Goal: Task Accomplishment & Management: Complete application form

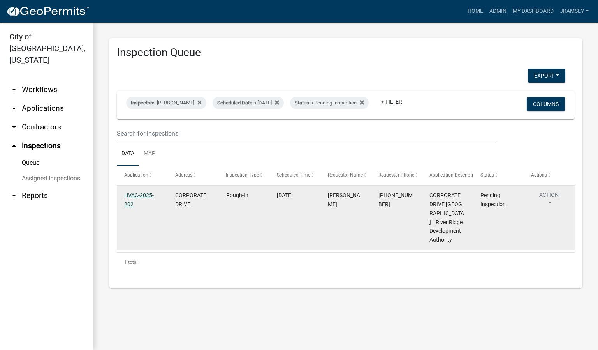
click at [137, 199] on link "HVAC-2025-202" at bounding box center [139, 199] width 30 height 15
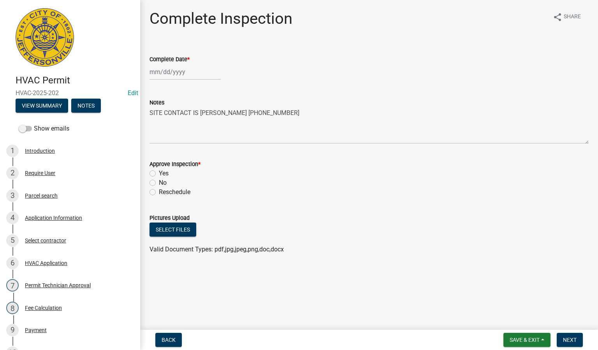
select select "10"
select select "2025"
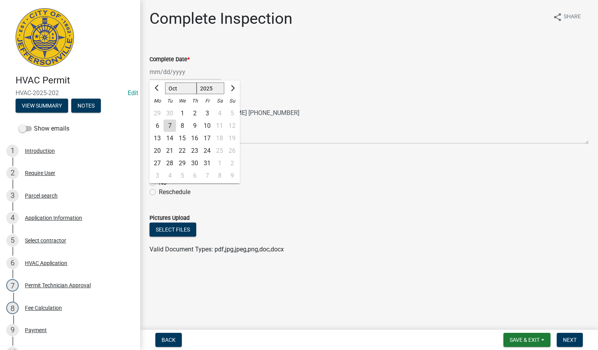
click at [168, 69] on div "[PERSON_NAME] Feb Mar Apr [PERSON_NAME][DATE] Oct Nov [DATE] 1526 1527 1528 152…" at bounding box center [185, 72] width 71 height 16
click at [172, 124] on div "7" at bounding box center [170, 126] width 12 height 12
type input "[DATE]"
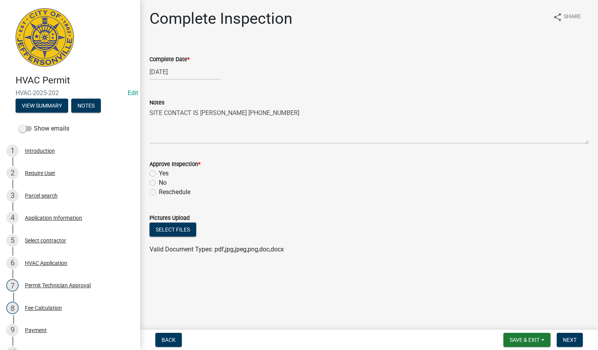
click at [159, 172] on label "Yes" at bounding box center [164, 173] width 10 height 9
click at [159, 172] on input "Yes" at bounding box center [161, 171] width 5 height 5
radio input "true"
click at [570, 341] on span "Next" at bounding box center [570, 340] width 14 height 6
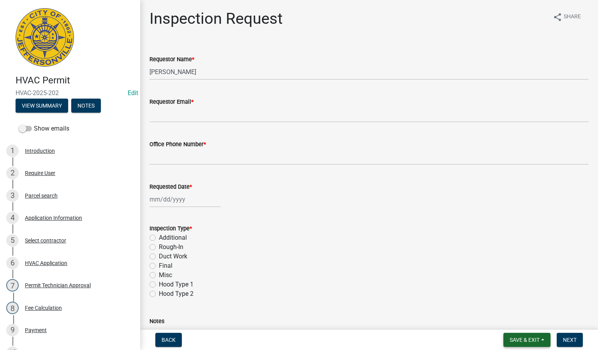
click at [519, 340] on span "Save & Exit" at bounding box center [525, 340] width 30 height 6
click at [511, 316] on button "Save & Exit" at bounding box center [520, 320] width 62 height 19
